Goal: Task Accomplishment & Management: Manage account settings

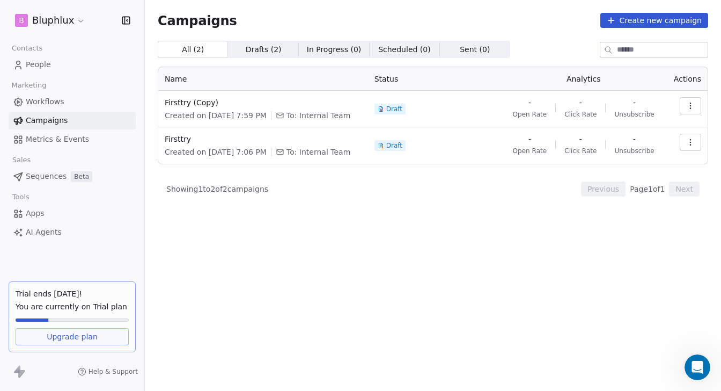
click at [687, 107] on icon "button" at bounding box center [691, 105] width 9 height 9
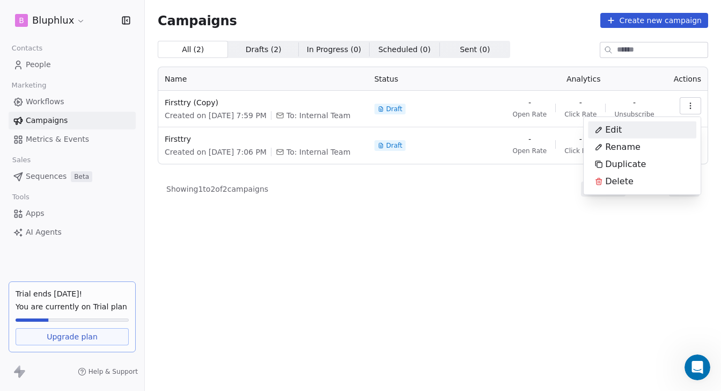
click at [652, 129] on div "Edit" at bounding box center [642, 129] width 108 height 17
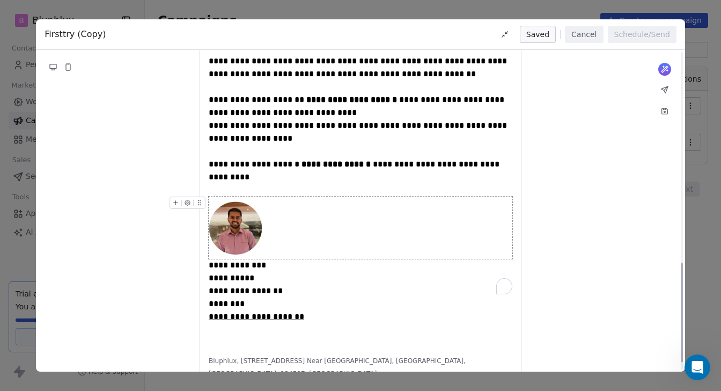
scroll to position [681, 0]
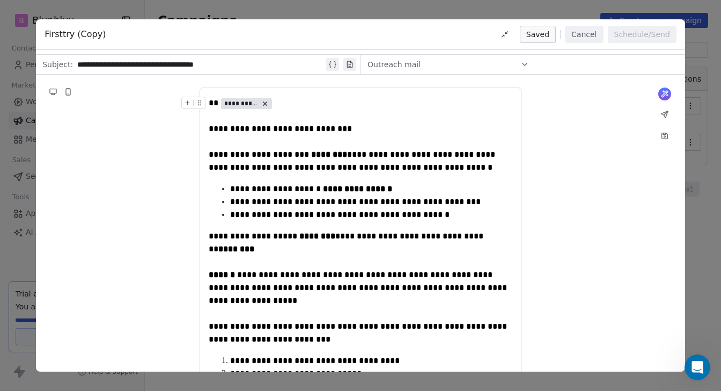
click at [250, 104] on span "**********" at bounding box center [241, 103] width 34 height 9
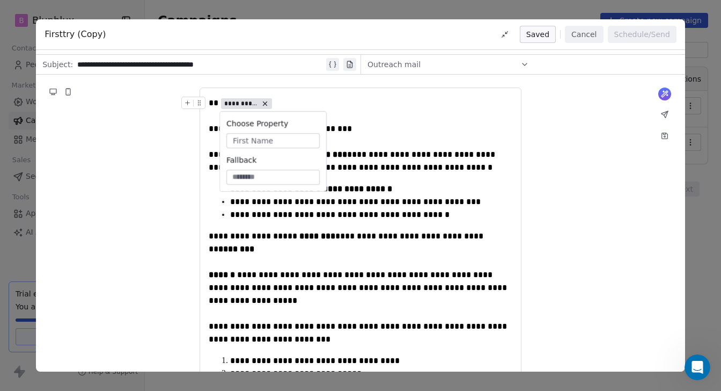
click at [298, 97] on div "**********" at bounding box center [361, 116] width 304 height 39
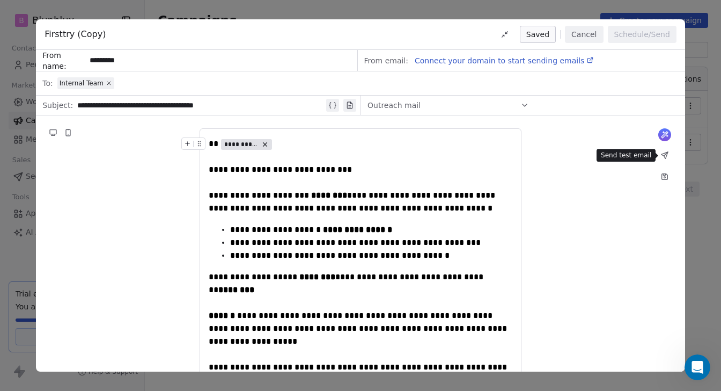
click at [667, 152] on icon at bounding box center [665, 155] width 6 height 6
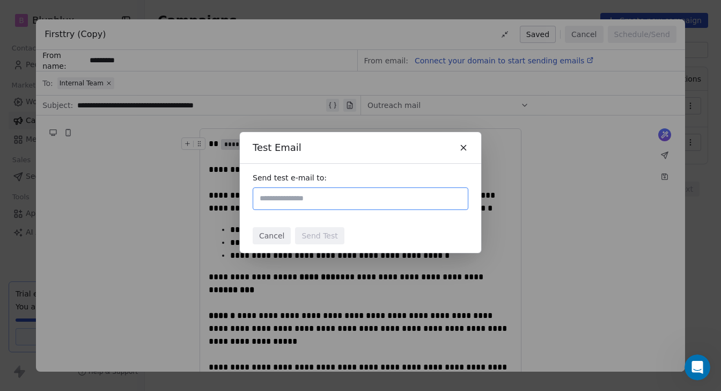
click at [530, 175] on div "Test Email Send test e-mail to: Cancel Send Test" at bounding box center [360, 196] width 721 height 162
click at [468, 151] on icon at bounding box center [464, 148] width 10 height 10
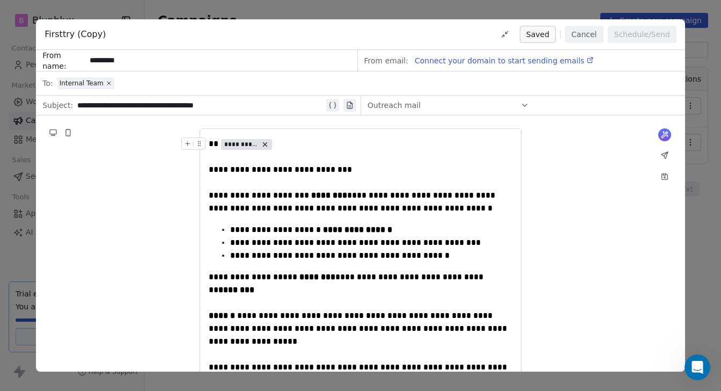
click at [397, 6] on div "**********" at bounding box center [360, 195] width 721 height 391
click at [582, 39] on button "Cancel" at bounding box center [584, 34] width 38 height 17
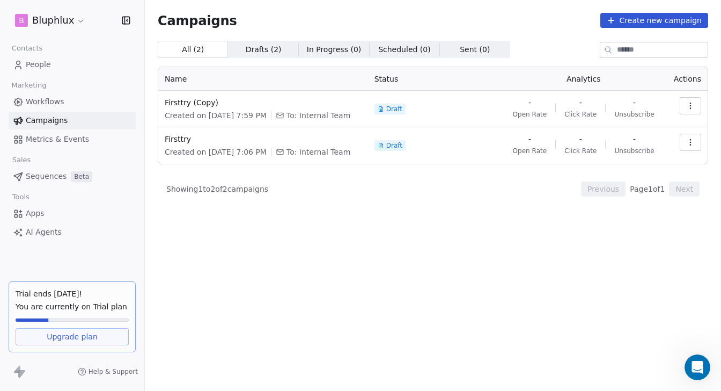
click at [40, 68] on span "People" at bounding box center [38, 64] width 25 height 11
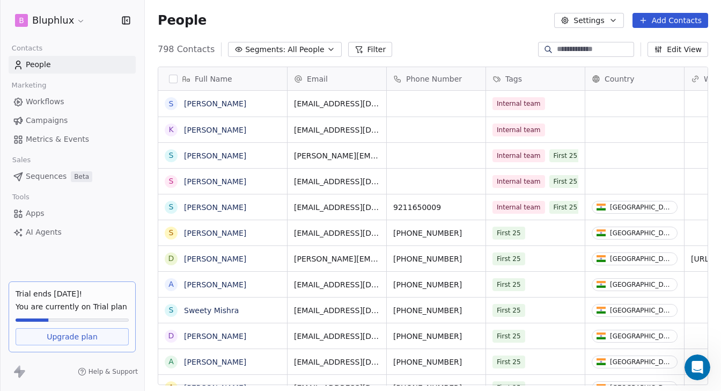
click at [77, 17] on html "B Bluphlux Contacts People Marketing Workflows Campaigns Metrics & Events Sales…" at bounding box center [360, 195] width 721 height 391
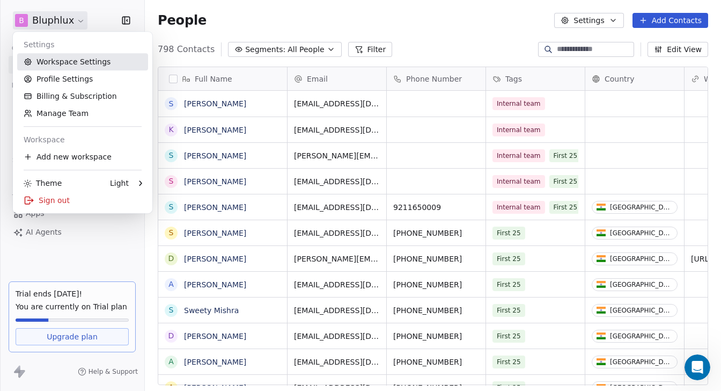
click at [59, 63] on link "Workspace Settings" at bounding box center [82, 61] width 131 height 17
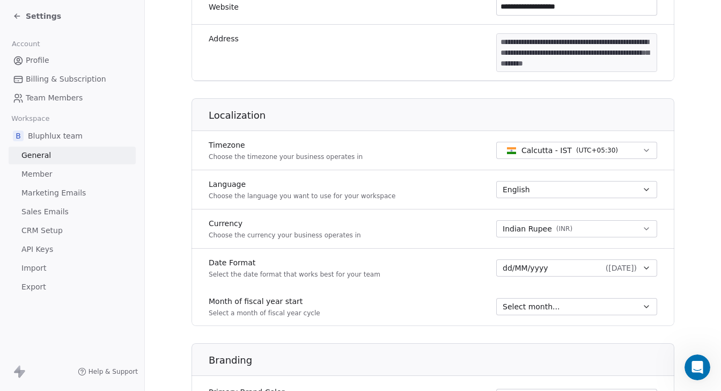
click at [46, 63] on span "Profile" at bounding box center [38, 60] width 24 height 11
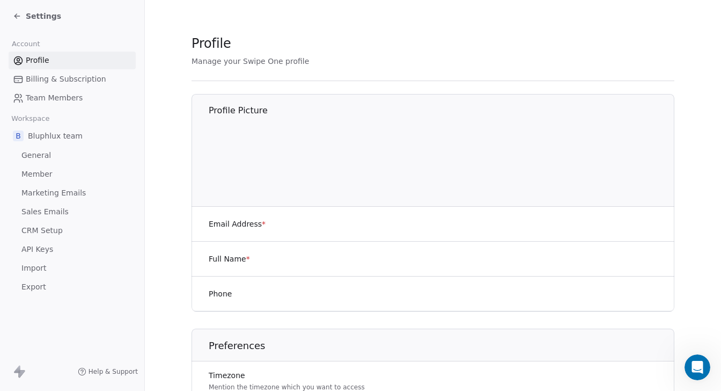
click at [41, 94] on span "Team Members" at bounding box center [54, 97] width 57 height 11
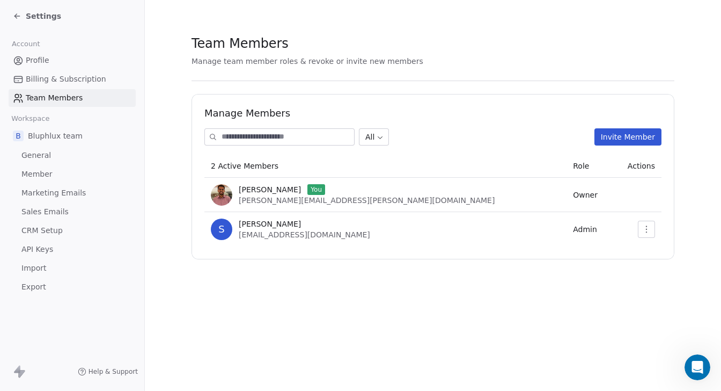
click at [607, 145] on button "Invite Member" at bounding box center [628, 136] width 67 height 17
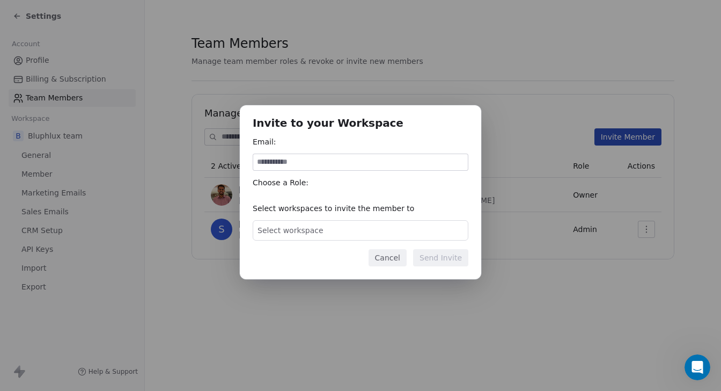
click at [407, 256] on button "Cancel" at bounding box center [388, 257] width 38 height 17
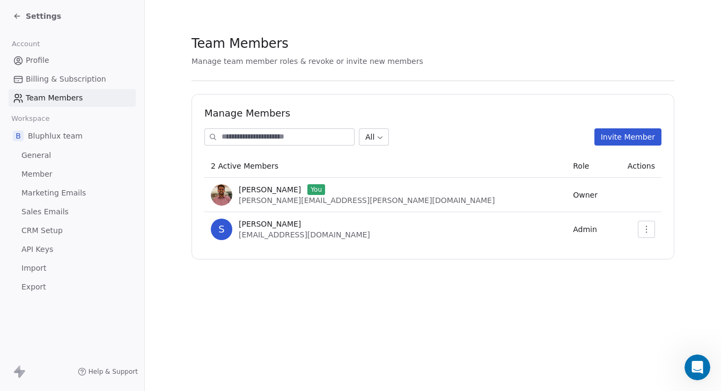
click at [332, 135] on input at bounding box center [288, 137] width 133 height 16
click at [516, 142] on div "All Invite Member" at bounding box center [433, 136] width 457 height 17
click at [640, 135] on button "Invite Member" at bounding box center [628, 136] width 67 height 17
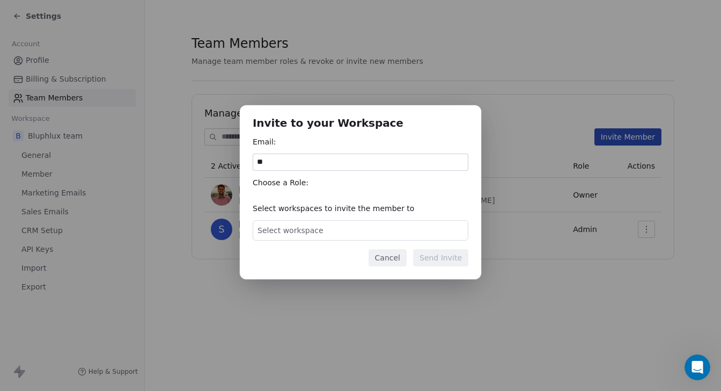
type input "*"
click at [481, 78] on div "Invite to your Workspace Email: Choose a Role: Select workspaces to invite the …" at bounding box center [360, 195] width 721 height 391
click at [404, 257] on button "Cancel" at bounding box center [388, 257] width 38 height 17
